Goal: Find specific page/section: Locate a particular part of the current website

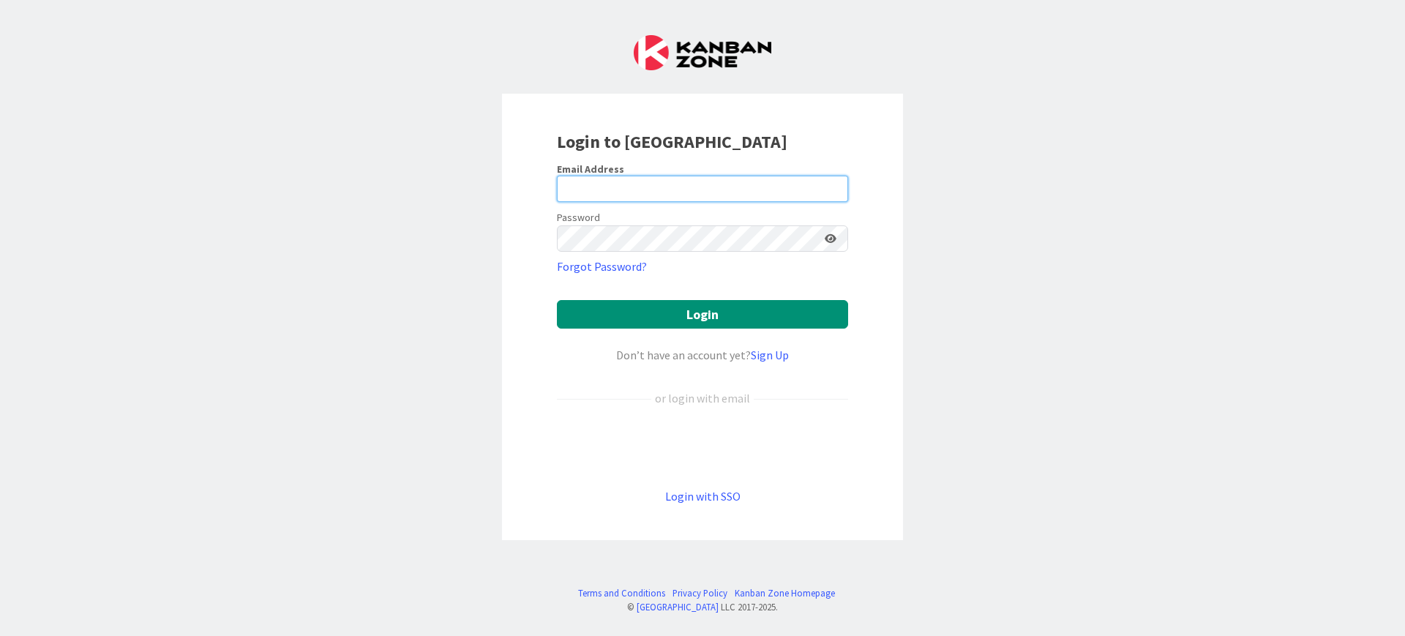
type input "[PERSON_NAME][EMAIL_ADDRESS][DOMAIN_NAME]"
click at [719, 292] on form "Email Address [EMAIL_ADDRESS][DOMAIN_NAME] Password Forgot Password? Login Don’…" at bounding box center [702, 333] width 291 height 343
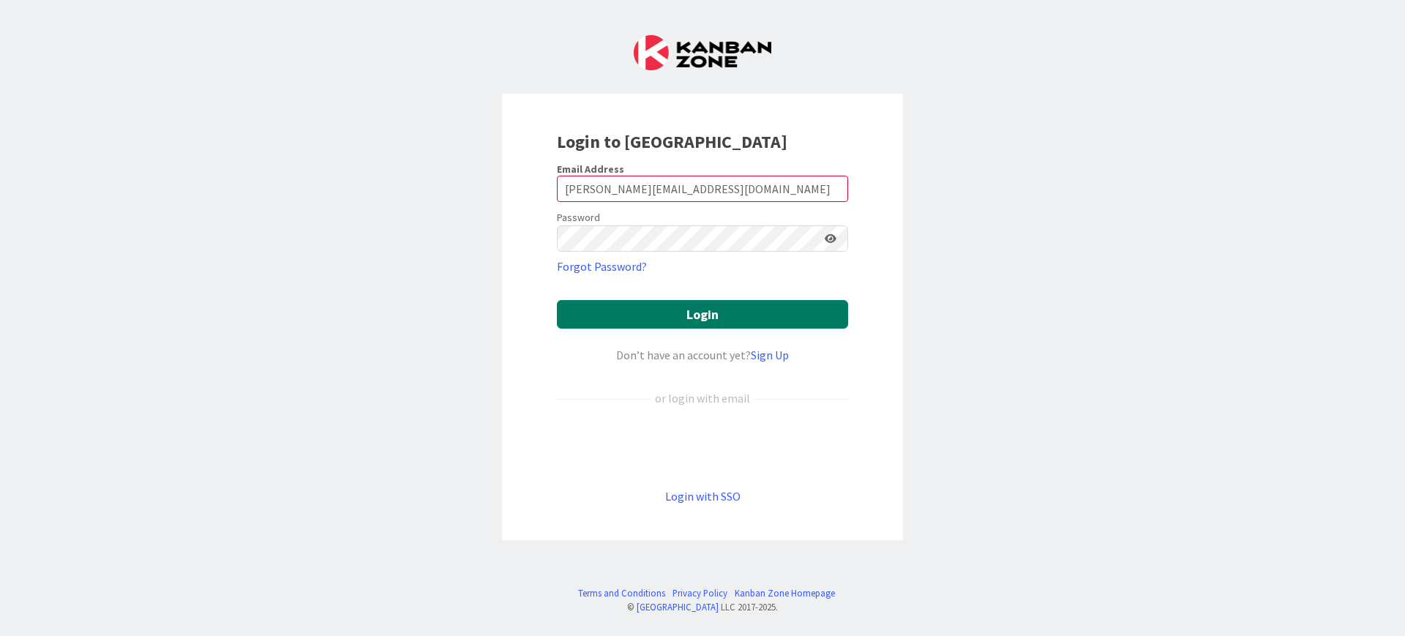
click at [721, 307] on button "Login" at bounding box center [702, 314] width 291 height 29
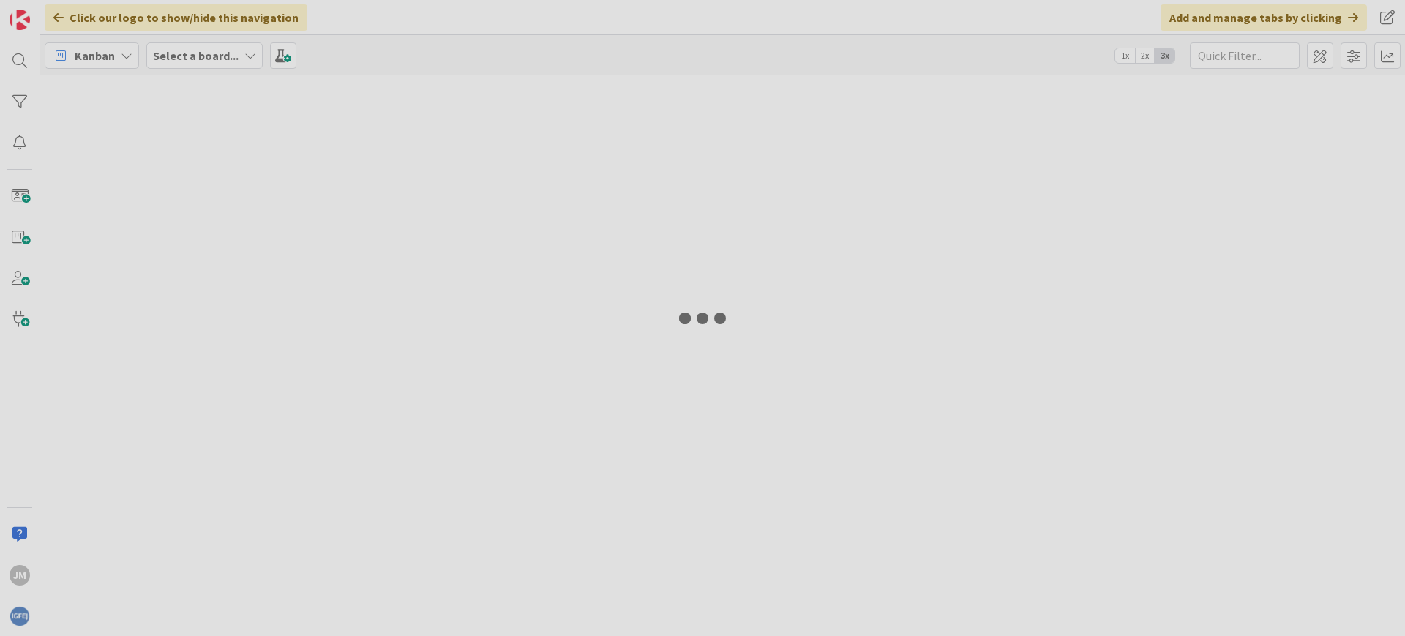
type input "her"
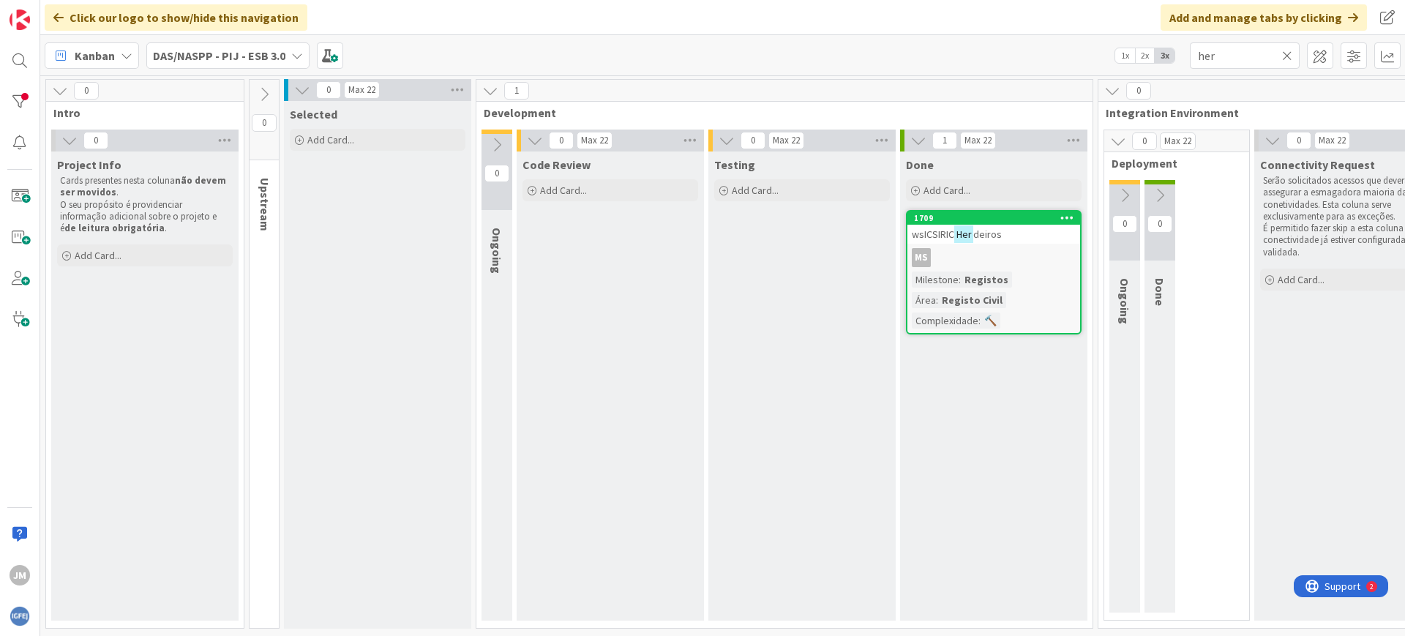
click at [275, 58] on b "DAS/NASPP - PIJ - ESB 3.0" at bounding box center [219, 55] width 132 height 15
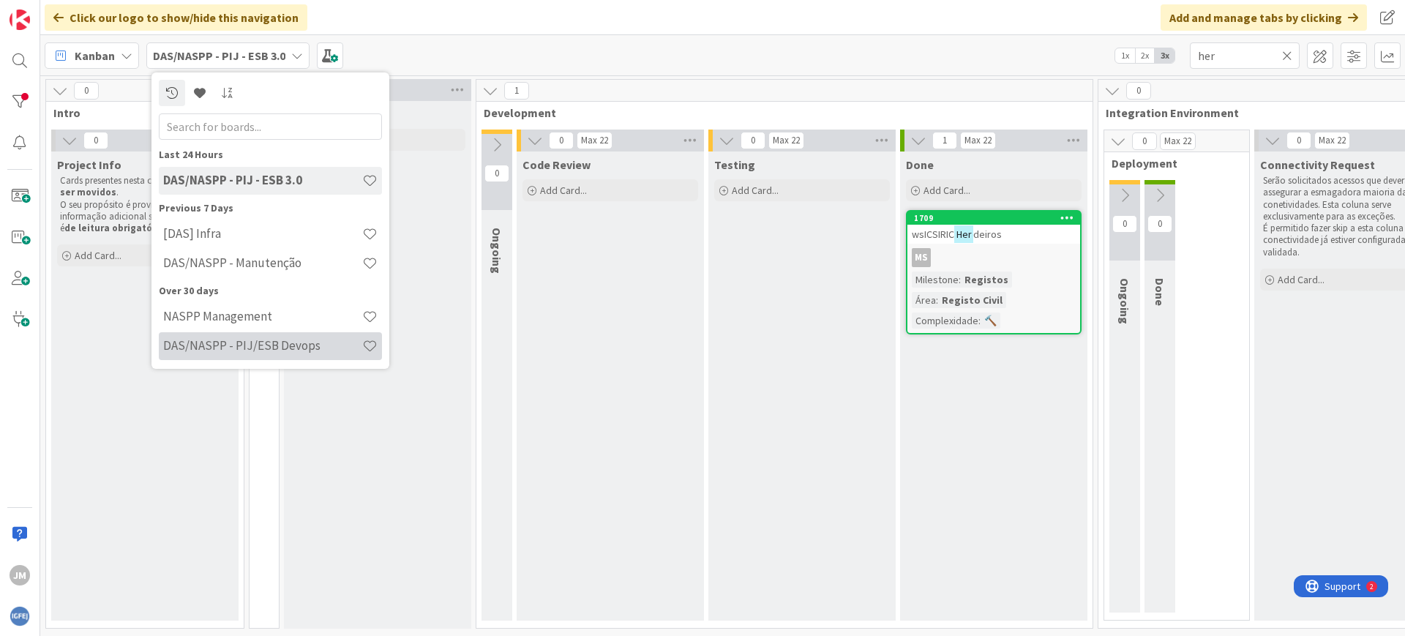
click at [272, 343] on h4 "DAS/NASPP - PIJ/ESB Devops" at bounding box center [262, 345] width 199 height 15
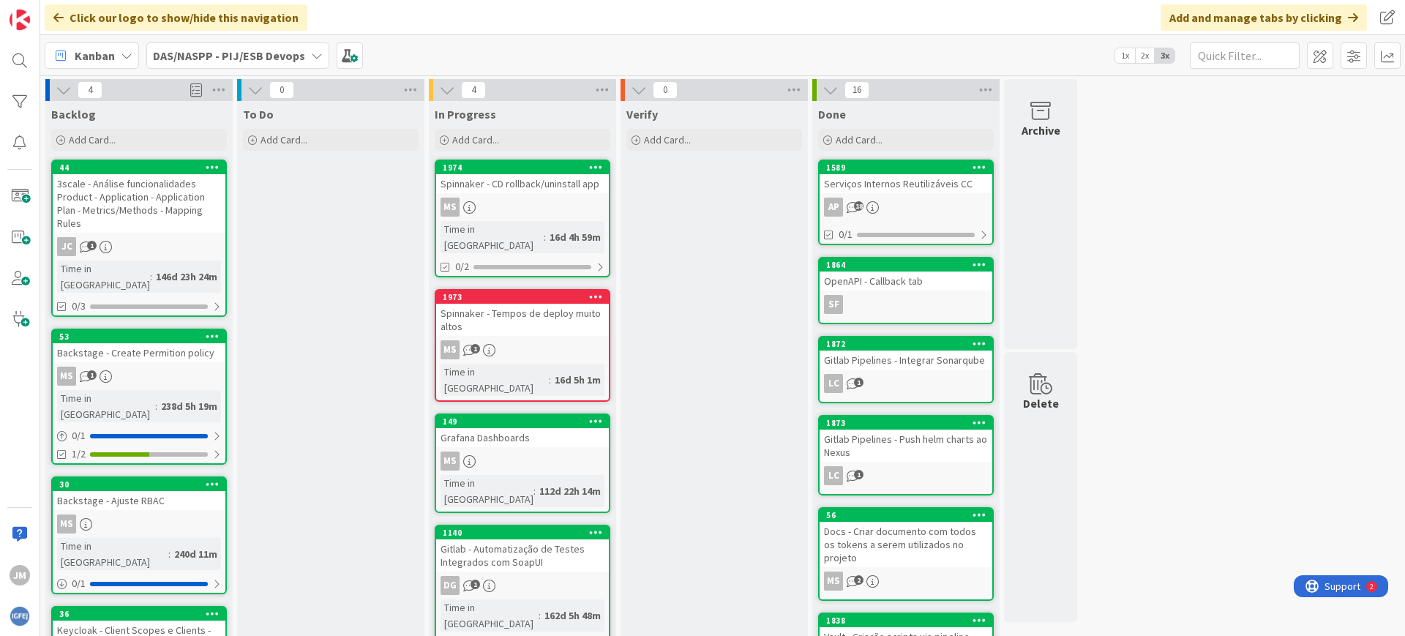
click at [251, 48] on b "DAS/NASPP - PIJ/ESB Devops" at bounding box center [229, 55] width 152 height 15
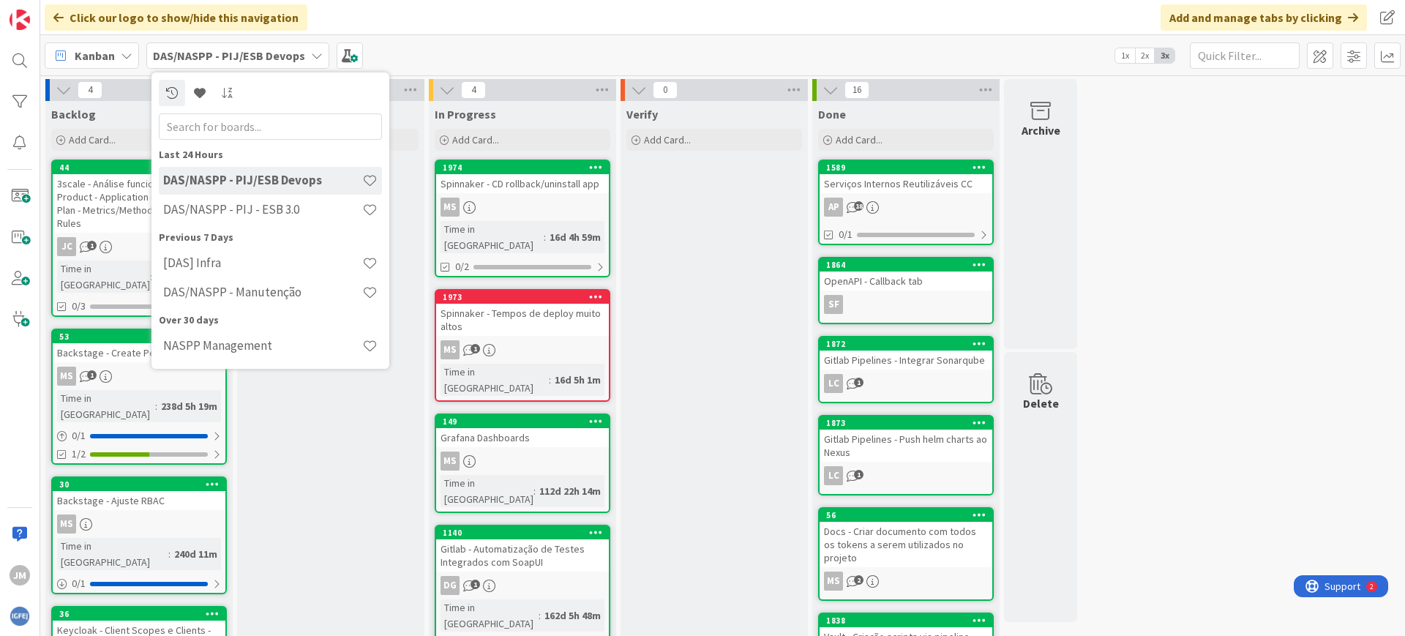
click at [528, 193] on link "1974 Spinnaker - CD rollback/uninstall app MS Time in Column : 16d 4h 59m 0/2" at bounding box center [523, 219] width 176 height 118
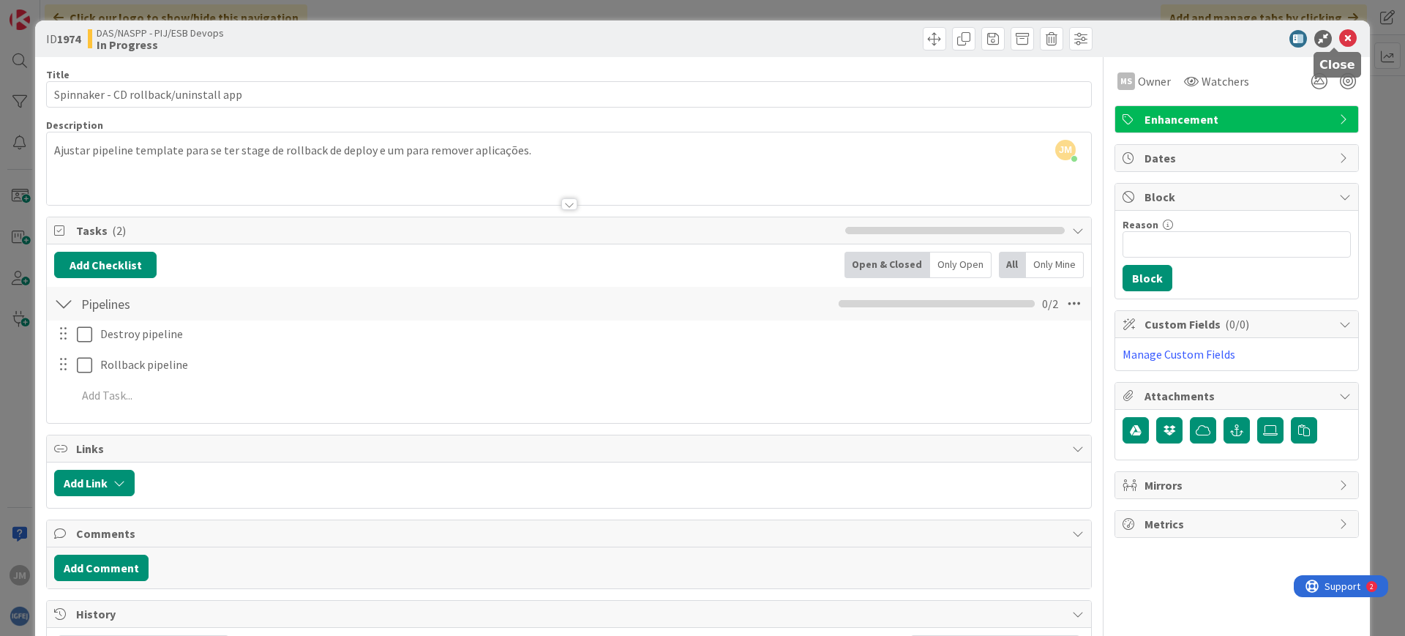
click at [1340, 35] on icon at bounding box center [1349, 39] width 18 height 18
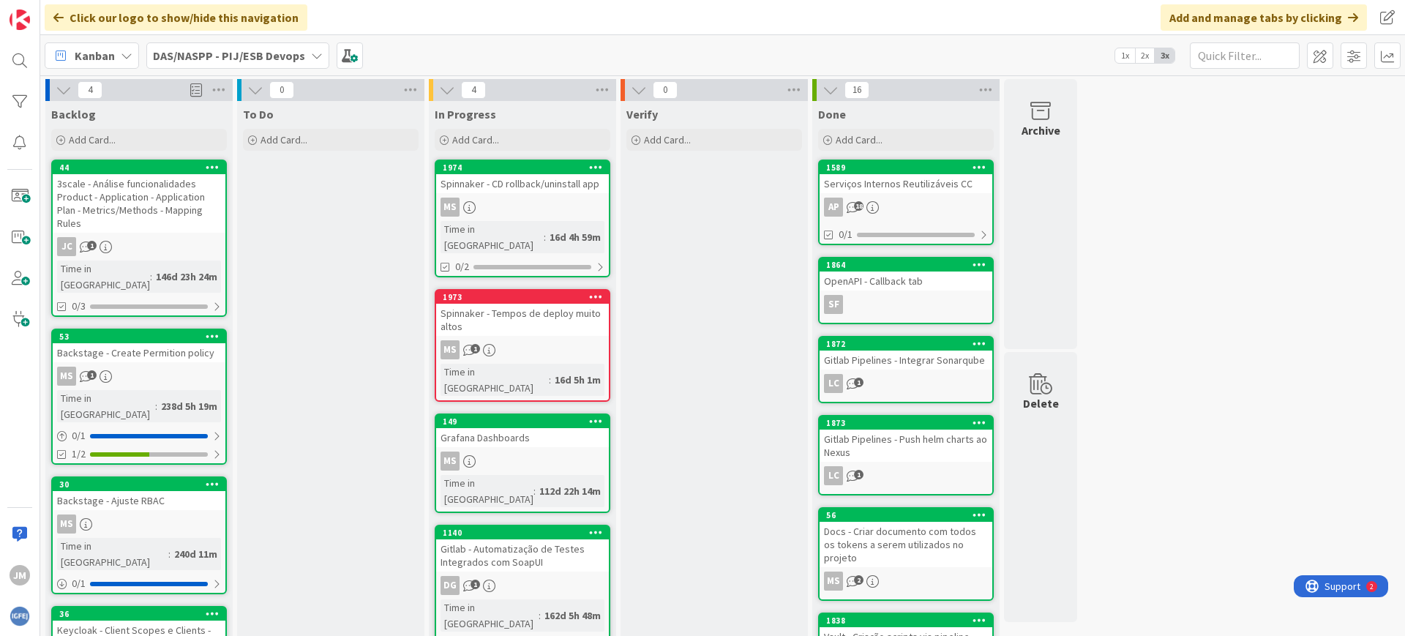
click at [261, 49] on b "DAS/NASPP - PIJ/ESB Devops" at bounding box center [229, 55] width 152 height 15
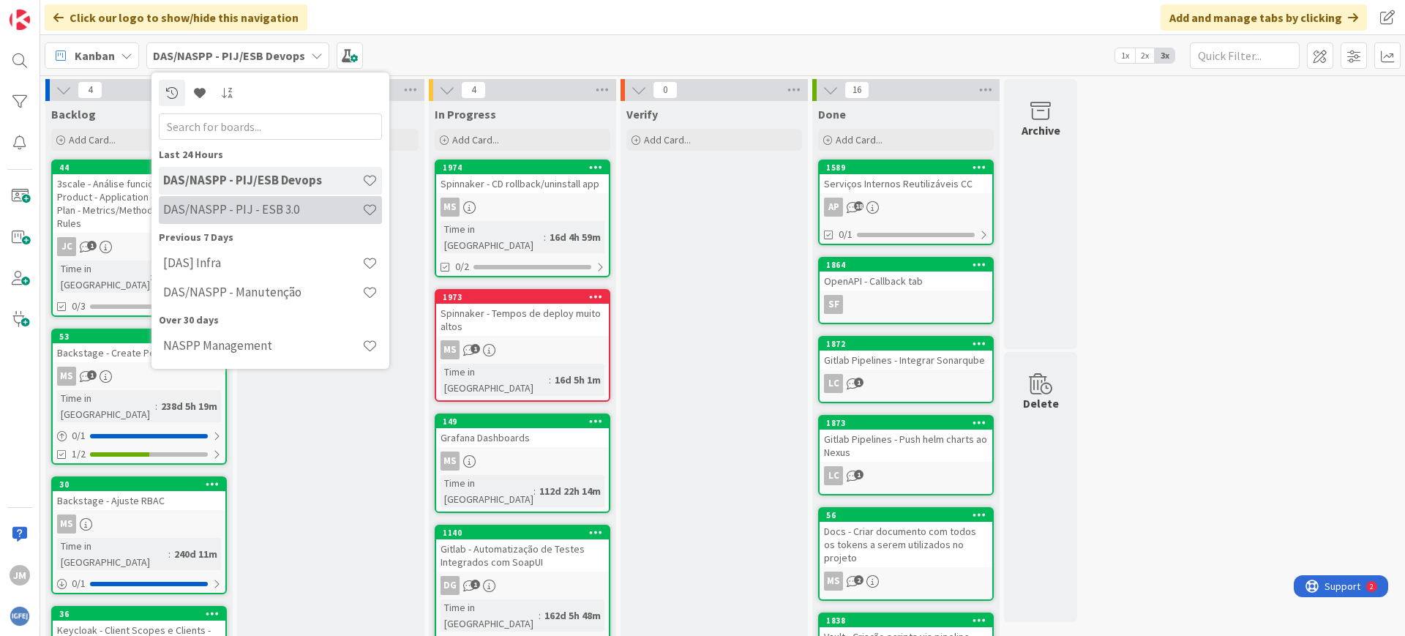
click at [279, 216] on h4 "DAS/NASPP - PIJ - ESB 3.0" at bounding box center [262, 209] width 199 height 15
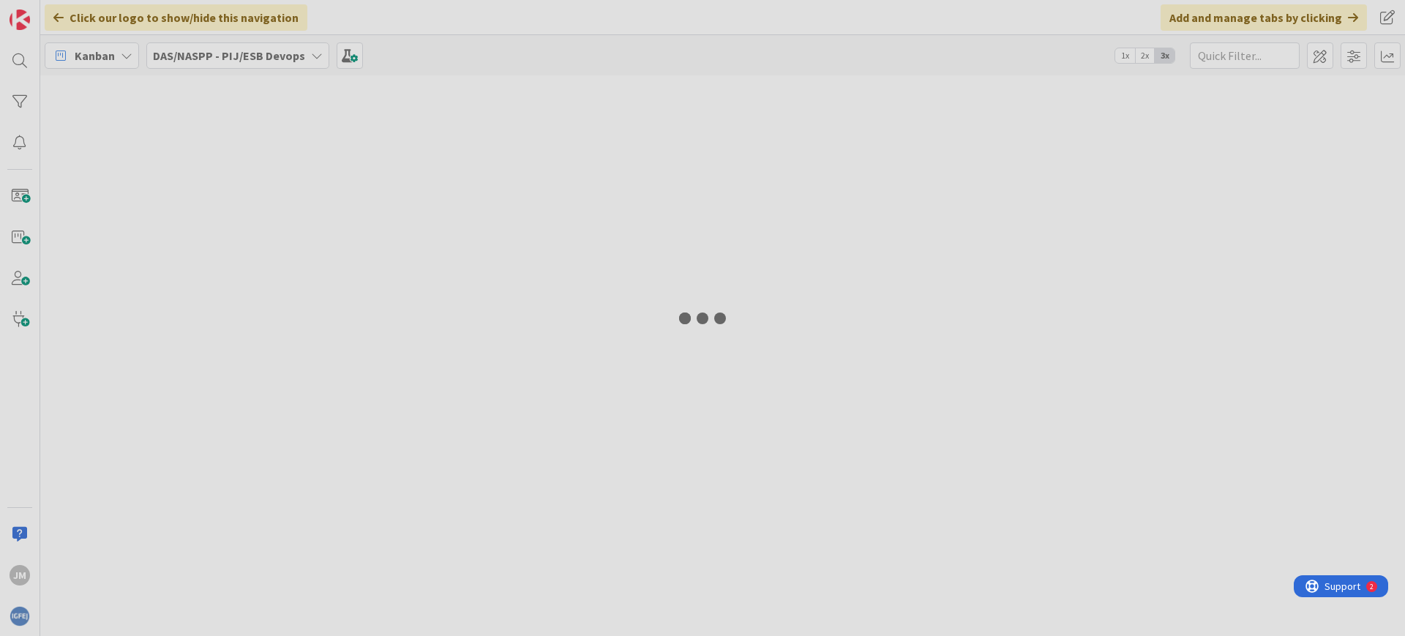
type input "her"
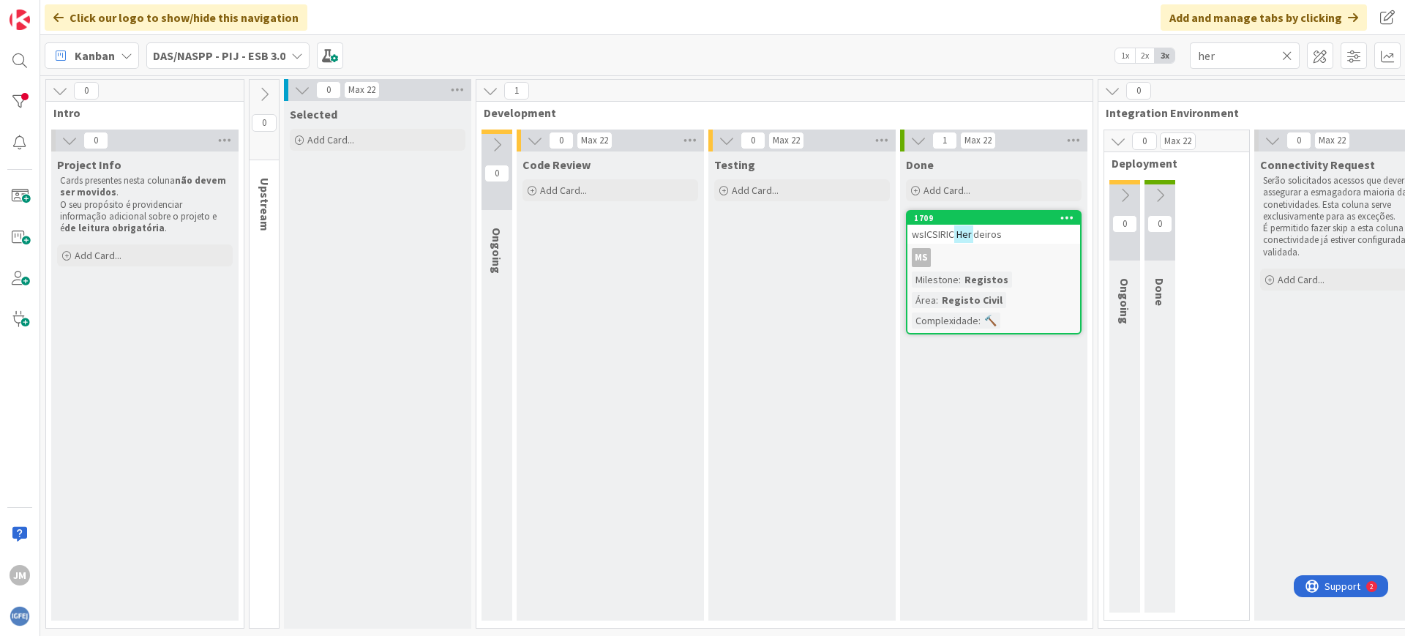
click at [238, 49] on b "DAS/NASPP - PIJ - ESB 3.0" at bounding box center [219, 55] width 132 height 15
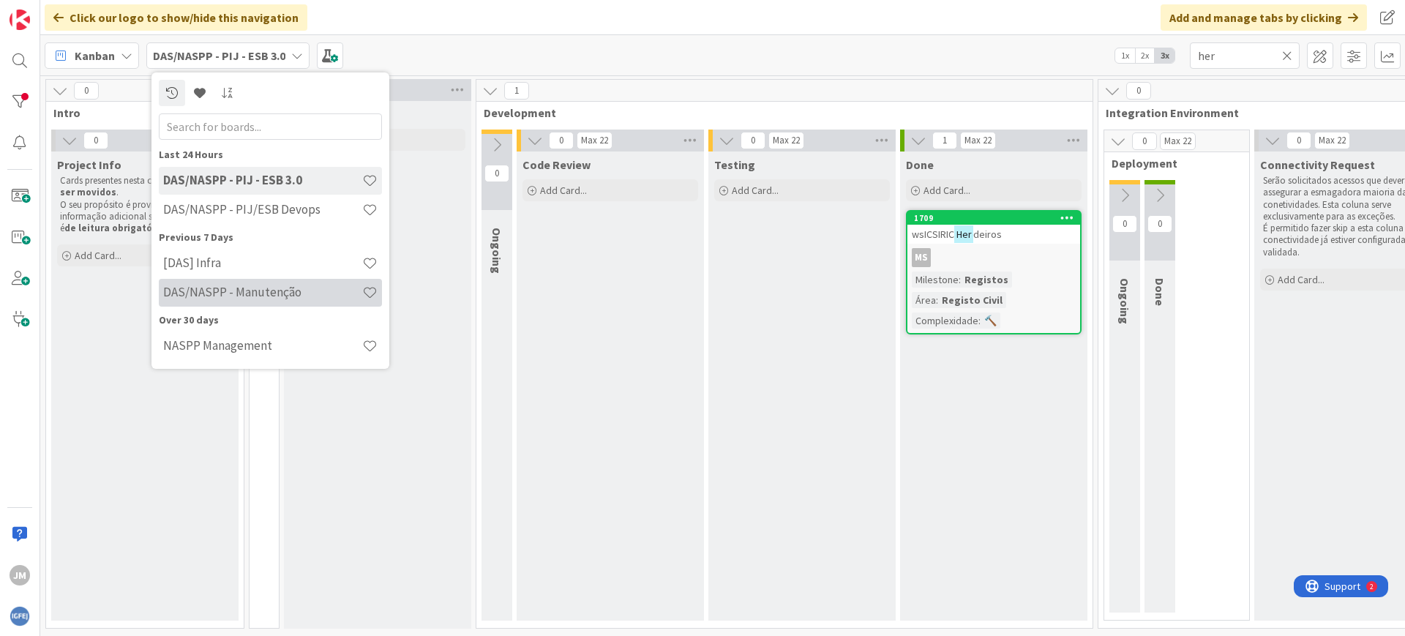
click at [259, 295] on h4 "DAS/NASPP - Manutenção" at bounding box center [262, 292] width 199 height 15
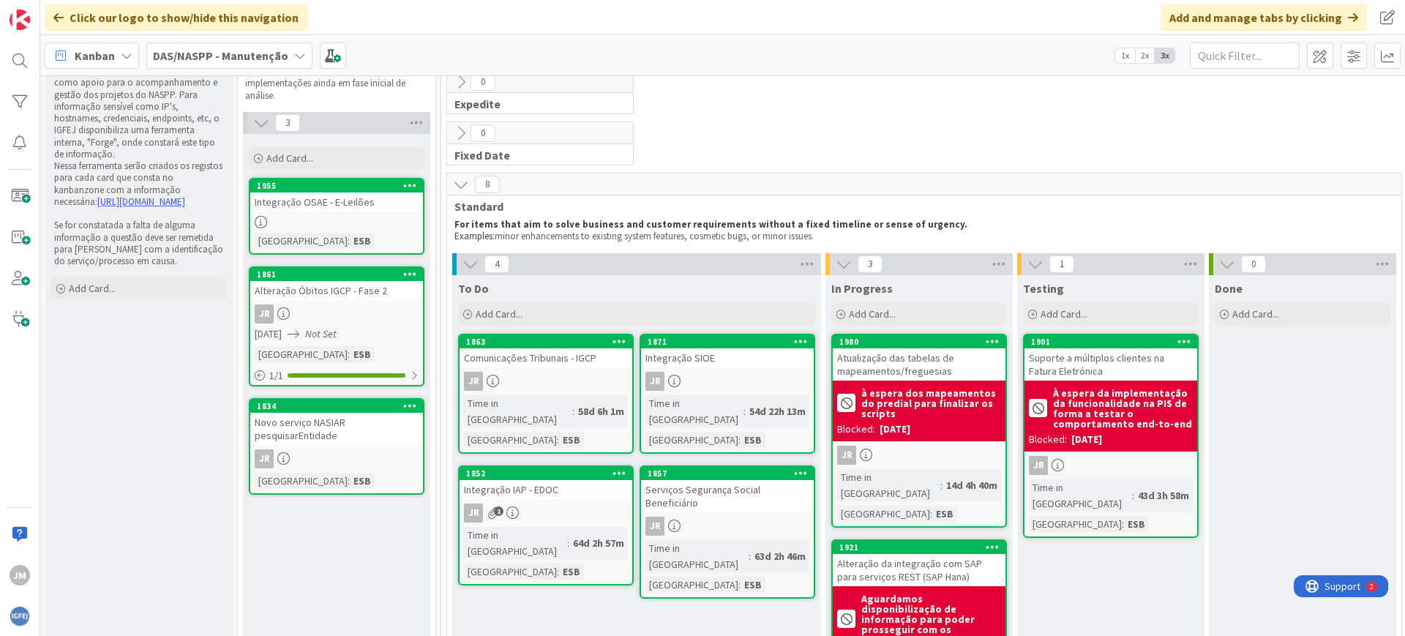
scroll to position [91, 0]
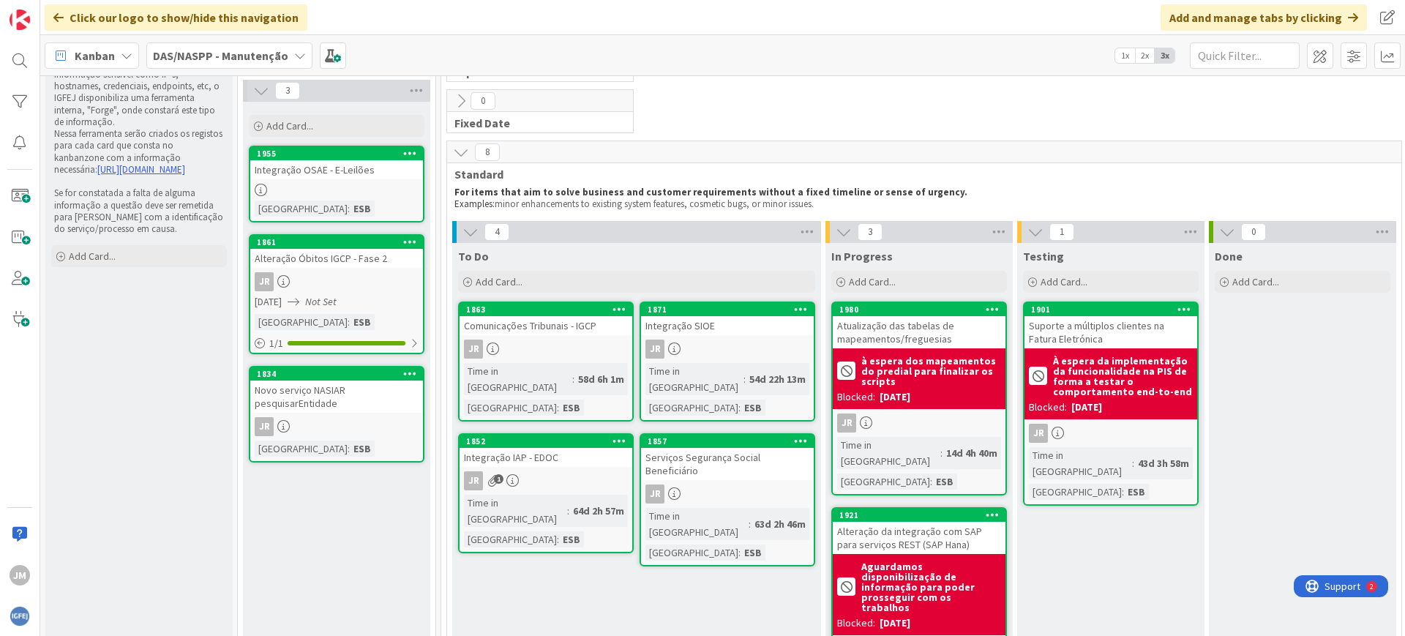
click at [509, 329] on div "Comunicações Tribunais - IGCP" at bounding box center [546, 325] width 173 height 19
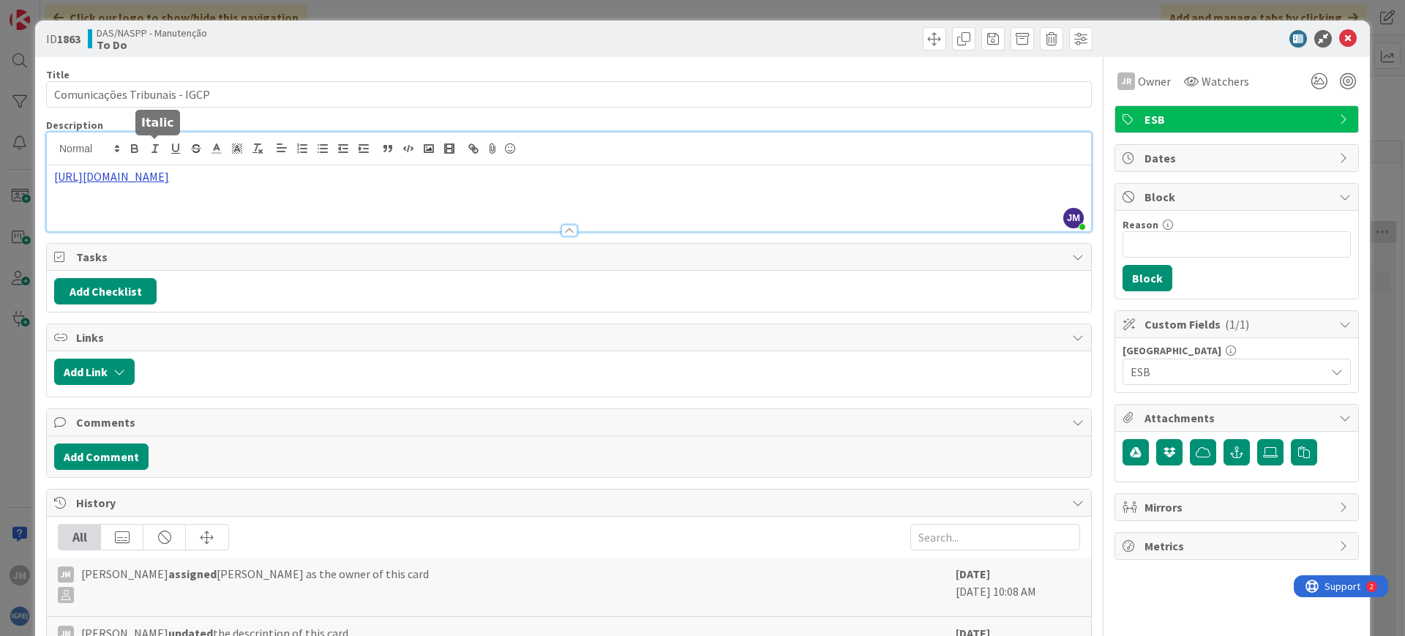
click at [160, 148] on div "[PERSON_NAME] just joined [URL][DOMAIN_NAME]" at bounding box center [569, 181] width 1045 height 99
click at [158, 201] on link "[URL][DOMAIN_NAME]" at bounding box center [108, 204] width 100 height 19
click at [1340, 37] on icon at bounding box center [1349, 39] width 18 height 18
